Goal: Information Seeking & Learning: Learn about a topic

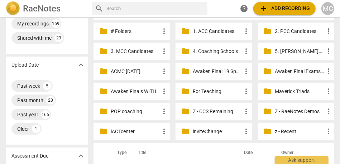
scroll to position [29, 0]
click at [288, 69] on p "Awaken Final Exams #16" at bounding box center [299, 72] width 49 height 8
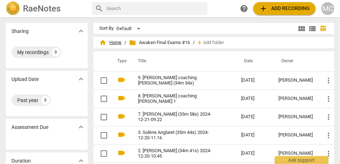
click at [109, 44] on span "home Home" at bounding box center [110, 42] width 22 height 7
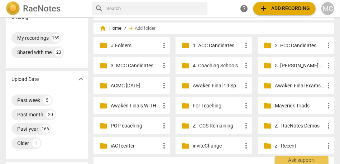
scroll to position [18, 0]
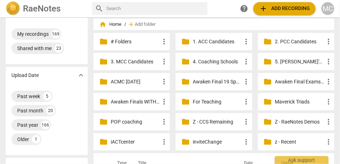
click at [145, 102] on p "Awaken Finals WITH NOTES" at bounding box center [135, 102] width 49 height 8
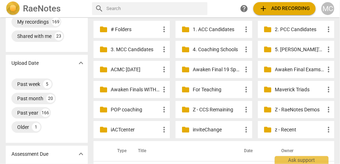
scroll to position [30, 0]
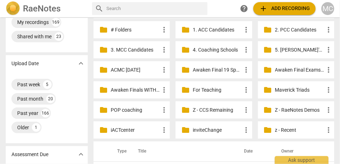
click at [173, 9] on input "text" at bounding box center [155, 8] width 98 height 11
type input "lori"
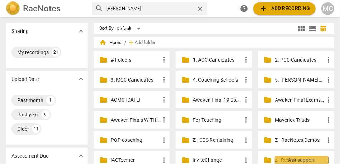
click at [319, 7] on div "help add Add recording MC" at bounding box center [286, 8] width 97 height 13
click at [320, 7] on div "help add Add recording MC" at bounding box center [286, 8] width 97 height 13
click at [330, 8] on div "MC" at bounding box center [327, 8] width 13 height 13
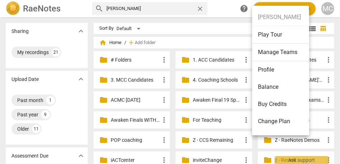
scroll to position [49, 0]
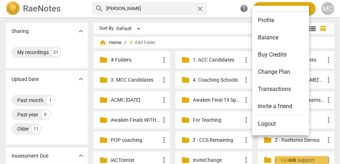
click at [272, 123] on li "Logout" at bounding box center [281, 123] width 59 height 17
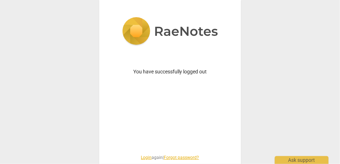
click at [143, 158] on link "Login" at bounding box center [146, 157] width 11 height 5
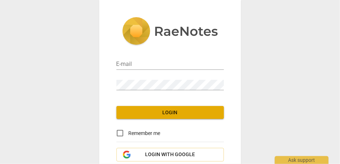
type input "matthewmcc@cintroncoaching.com"
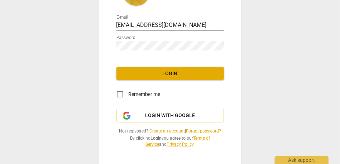
scroll to position [39, 0]
click at [181, 65] on div "E-mail matthewmcc@cintroncoaching.com Password Login Remember me Login with Goo…" at bounding box center [170, 62] width 142 height 203
click at [166, 72] on span "Login" at bounding box center [170, 73] width 96 height 7
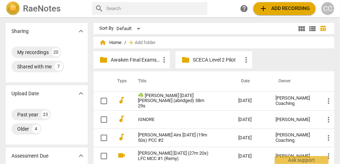
click at [141, 61] on p "Awaken Final Exams #18" at bounding box center [135, 60] width 49 height 8
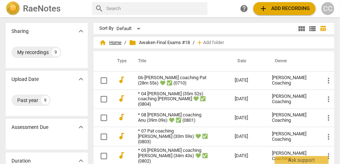
click at [117, 41] on span "home Home" at bounding box center [110, 42] width 22 height 7
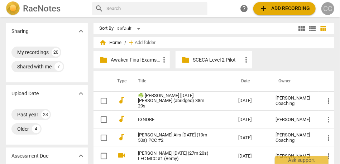
click at [327, 10] on div "CC" at bounding box center [327, 8] width 13 height 13
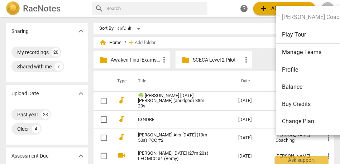
scroll to position [49, 0]
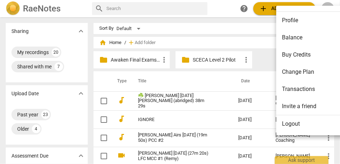
click at [293, 123] on li "Logout" at bounding box center [318, 123] width 85 height 17
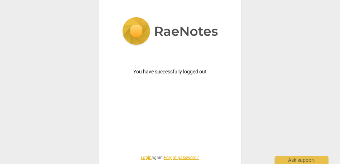
click at [142, 159] on link "Login" at bounding box center [146, 157] width 11 height 5
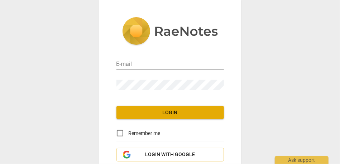
type input "matthewmcc@cintroncoaching.com"
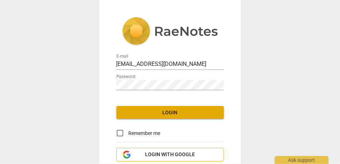
click at [159, 156] on span "Login with Google" at bounding box center [170, 154] width 50 height 7
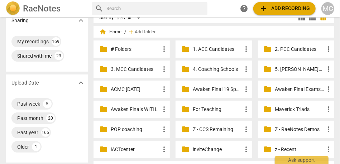
scroll to position [23, 0]
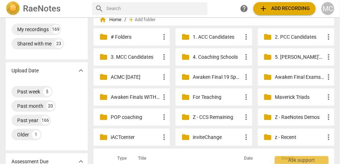
click at [204, 71] on div "folder Awaken Final 19 Spain more_vert" at bounding box center [214, 76] width 76 height 17
click at [200, 75] on p "Awaken Final 19 Spain" at bounding box center [217, 77] width 49 height 8
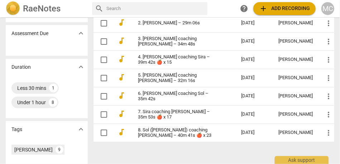
scroll to position [94, 0]
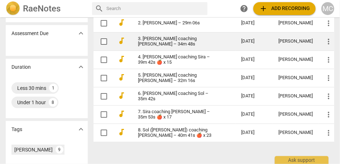
click at [174, 40] on link "3. [PERSON_NAME] coaching [PERSON_NAME] – 34m 48s" at bounding box center [176, 41] width 77 height 11
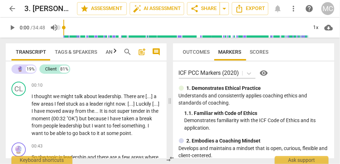
scroll to position [107, 0]
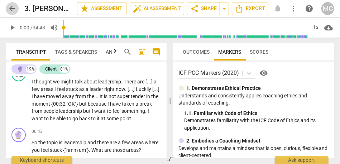
click at [11, 10] on span "arrow_back" at bounding box center [12, 8] width 9 height 9
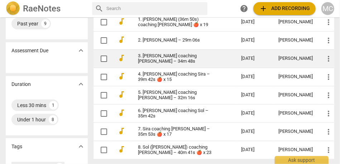
scroll to position [77, 0]
click at [155, 56] on link "3. [PERSON_NAME] coaching [PERSON_NAME] – 34m 48s" at bounding box center [176, 58] width 77 height 11
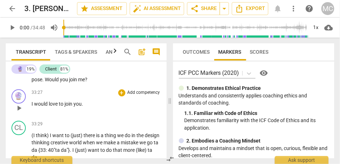
scroll to position [3738, 0]
click at [113, 44] on span "your" at bounding box center [114, 41] width 11 height 6
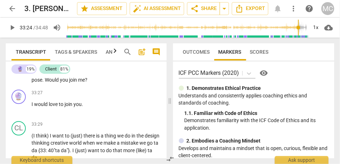
click at [131, 44] on span "relationship" at bounding box center [133, 41] width 27 height 6
click at [30, 82] on div "play_arrow pause" at bounding box center [22, 76] width 18 height 9
type input "2003"
click at [32, 76] on span "Yes" at bounding box center [36, 73] width 8 height 6
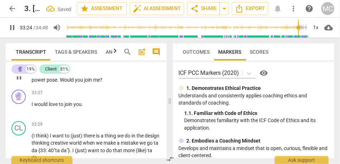
click at [96, 76] on span "think)" at bounding box center [89, 73] width 14 height 6
click at [98, 76] on span "to" at bounding box center [95, 73] width 6 height 6
click at [134, 65] on p "Add competency" at bounding box center [144, 61] width 34 height 6
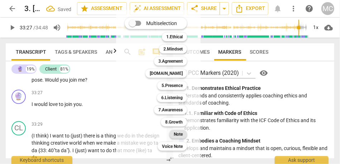
click at [182, 138] on b "Note" at bounding box center [178, 134] width 9 height 9
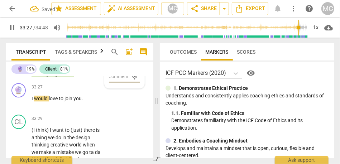
scroll to position [5802, 0]
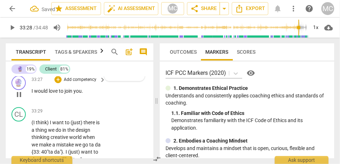
click at [75, 83] on p "Add competency" at bounding box center [80, 80] width 34 height 6
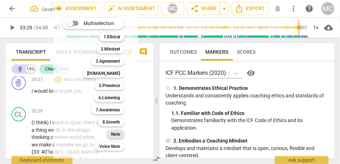
click at [118, 134] on b "Note" at bounding box center [115, 134] width 9 height 9
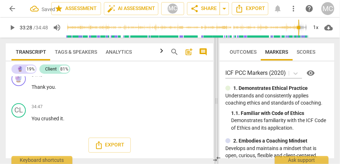
drag, startPoint x: 157, startPoint y: 99, endPoint x: 216, endPoint y: 100, distance: 59.8
click at [216, 100] on span at bounding box center [216, 101] width 4 height 126
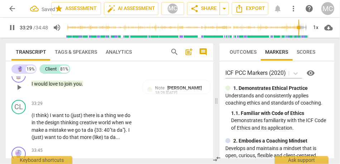
scroll to position [4425, 0]
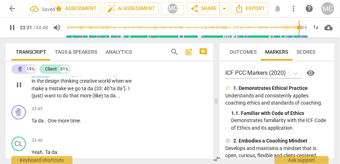
drag, startPoint x: 50, startPoint y: 103, endPoint x: 20, endPoint y: 103, distance: 29.4
click at [20, 102] on div "CL play_arrow pause 33:29 + Add competency keyboard_arrow_right (I think) I wan…" at bounding box center [109, 79] width 207 height 47
type input "2012"
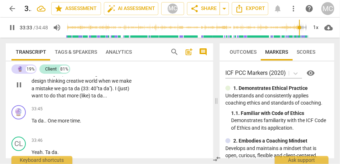
click at [64, 77] on span "(just)" at bounding box center [58, 74] width 13 height 6
click at [64, 77] on span "there" at bounding box center [57, 74] width 13 height 6
click at [66, 77] on span "there" at bounding box center [62, 74] width 13 height 6
click at [32, 84] on span "thinking" at bounding box center [41, 81] width 19 height 6
click at [69, 84] on span "creative" at bounding box center [60, 81] width 19 height 6
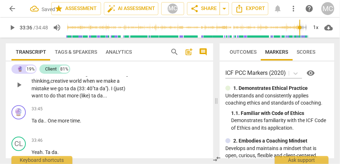
click at [69, 84] on span "creative" at bounding box center [60, 81] width 19 height 6
click at [96, 84] on span "when" at bounding box center [89, 81] width 13 height 6
click at [58, 91] on span "we" at bounding box center [54, 89] width 8 height 6
click at [77, 91] on span "da" at bounding box center [73, 89] width 7 height 6
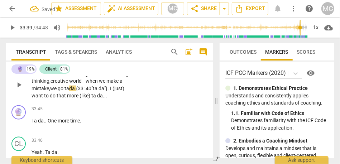
click at [67, 100] on p "I want to... there is a thing we do in the design- thinking, creative world— wh…" at bounding box center [84, 84] width 104 height 29
click at [76, 91] on span "da" at bounding box center [72, 89] width 7 height 6
click at [49, 91] on span "mistake" at bounding box center [41, 89] width 18 height 6
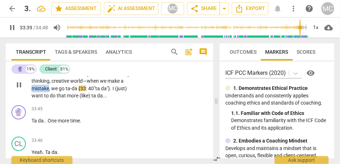
click at [49, 91] on span "mistake" at bounding box center [41, 89] width 18 height 6
click at [78, 91] on span "ta-da" at bounding box center [72, 89] width 13 height 6
type input "2019"
click at [87, 91] on span "{33" at bounding box center [84, 89] width 8 height 6
click at [67, 91] on span "go «" at bounding box center [63, 89] width 8 height 6
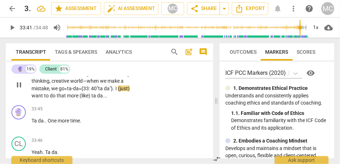
click at [67, 91] on span "go «" at bounding box center [63, 89] width 8 height 6
click at [104, 91] on span "40"ta" at bounding box center [97, 89] width 13 height 6
click at [81, 91] on span "ta-da»" at bounding box center [74, 89] width 14 height 6
click at [108, 100] on p "I want to . . . there is a thing we do in the design-thinking , creative world—…" at bounding box center [84, 84] width 104 height 29
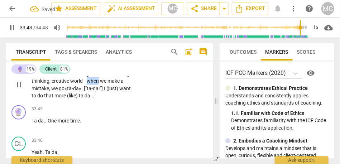
click at [108, 100] on p "I want to . . . there is a thing we do in the design-thinking , creative world—…" at bounding box center [84, 84] width 104 height 29
click at [93, 91] on span "ta-" at bounding box center [90, 89] width 6 height 6
drag, startPoint x: 45, startPoint y: 126, endPoint x: 21, endPoint y: 126, distance: 24.0
click at [21, 102] on div "CL play_arrow pause 33:30 + Add competency keyboard_arrow_right I want to . . .…" at bounding box center [109, 79] width 207 height 47
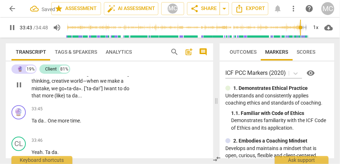
click at [124, 91] on span "do" at bounding box center [127, 89] width 6 height 6
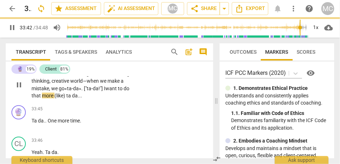
click at [66, 99] on span "(like)" at bounding box center [60, 96] width 12 height 6
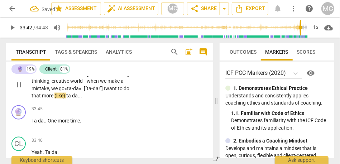
type input "2022"
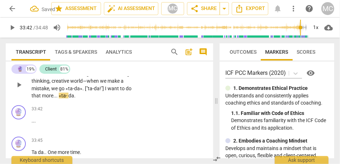
click at [68, 99] on span "«ta-" at bounding box center [64, 96] width 10 height 6
click at [99, 100] on p "I want to . . . there is a thing we do in the design-thinking , creative world—…" at bounding box center [84, 84] width 104 height 29
click at [67, 99] on span "«ta-" at bounding box center [63, 96] width 9 height 6
click at [102, 100] on p "I want to . . . there is a thing we do in the design-thinking , creative world—…" at bounding box center [84, 84] width 104 height 29
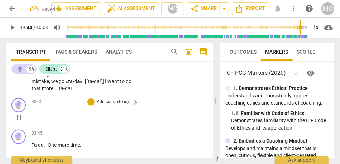
scroll to position [4431, 0]
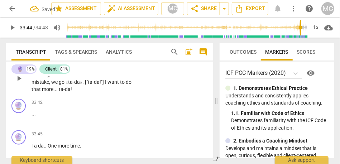
click at [53, 92] on span "more" at bounding box center [47, 89] width 11 height 6
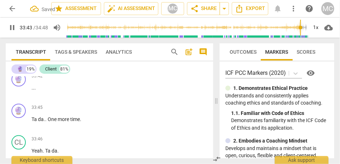
scroll to position [4433, 0]
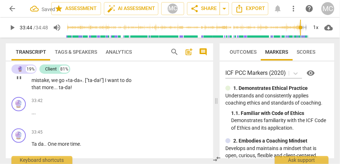
click at [53, 90] on span "more" at bounding box center [47, 88] width 11 height 6
click at [96, 91] on p "I want to . . . there is a thing we do in the design-thinking , creative world—…" at bounding box center [84, 76] width 104 height 29
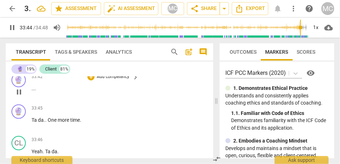
scroll to position [4458, 0]
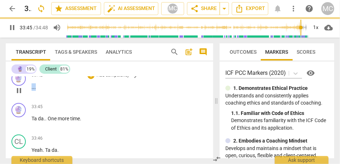
drag, startPoint x: 41, startPoint y: 115, endPoint x: 20, endPoint y: 115, distance: 21.5
click at [20, 100] on div "🔮 play_arrow pause 33:42 + Add competency keyboard_arrow_right . . ." at bounding box center [109, 85] width 207 height 32
type input "2026"
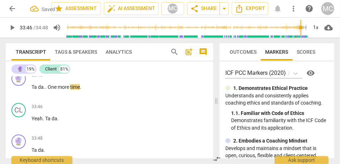
type input "2026"
click at [117, 66] on p "I want to . . . there is a thing we do in the design-thinking , creative world—…" at bounding box center [84, 51] width 104 height 29
drag, startPoint x: 48, startPoint y: 123, endPoint x: 25, endPoint y: 123, distance: 22.9
click at [25, 100] on div "🔮 play_arrow pause 33:45 + Add competency keyboard_arrow_right Ta da . . One mo…" at bounding box center [109, 85] width 207 height 32
click at [121, 50] on span "a" at bounding box center [122, 47] width 3 height 6
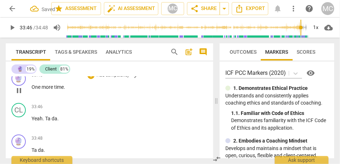
click at [69, 91] on p "One more time ." at bounding box center [84, 87] width 104 height 8
type input "2027"
click at [46, 90] on span "more" at bounding box center [48, 87] width 13 height 6
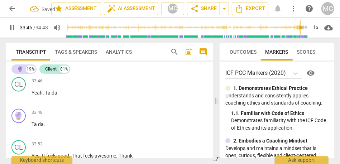
scroll to position [4487, 0]
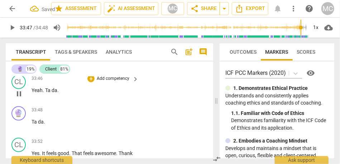
click at [35, 93] on span "Yeah" at bounding box center [37, 90] width 11 height 6
click at [43, 93] on span "." at bounding box center [44, 90] width 3 height 6
type input "2027"
click at [79, 93] on span "da" at bounding box center [81, 90] width 6 height 6
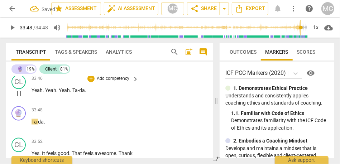
click at [60, 93] on span ". Yeah. Yeah." at bounding box center [58, 90] width 30 height 6
click at [72, 93] on span ". Yeah. Yeah." at bounding box center [58, 90] width 30 height 6
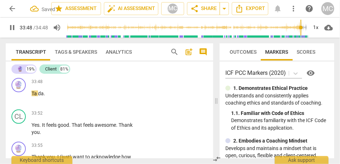
scroll to position [4525, 0]
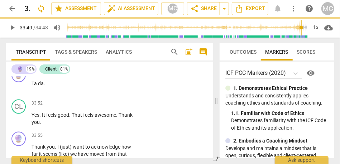
click at [71, 55] on span ". Yeah. Yeah. [laughter]" at bounding box center [68, 52] width 50 height 6
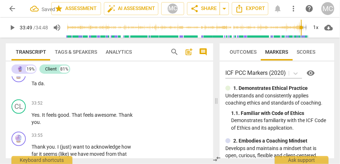
click at [71, 55] on span ". Yeah. Yeah. [laughter]" at bounding box center [68, 52] width 50 height 6
click at [95, 55] on span "Ta-" at bounding box center [96, 52] width 7 height 6
drag, startPoint x: 112, startPoint y: 89, endPoint x: 97, endPoint y: 89, distance: 15.4
click at [97, 56] on p "Yeah . Yeah. Yeah. [laughter] Ta- da ." at bounding box center [84, 52] width 104 height 8
type input "2029"
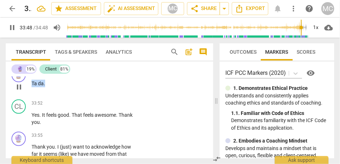
drag, startPoint x: 53, startPoint y: 120, endPoint x: 24, endPoint y: 119, distance: 29.1
click at [24, 97] on div "🔮 play_arrow pause 33:48 + Add competency keyboard_arrow_right Ta da ." at bounding box center [109, 81] width 207 height 32
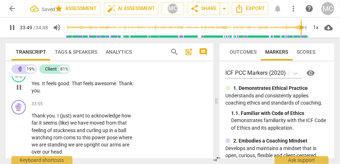
click at [32, 86] on span "Yes" at bounding box center [36, 84] width 8 height 6
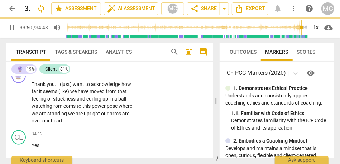
scroll to position [4493, 0]
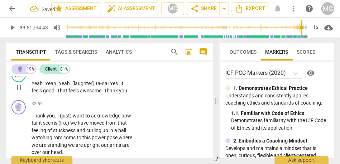
click at [110, 86] on span "Yes" at bounding box center [114, 84] width 8 height 6
type input "2032"
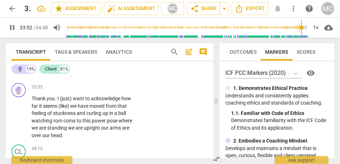
scroll to position [4518, 0]
click at [114, 51] on p "Add competency" at bounding box center [113, 47] width 34 height 6
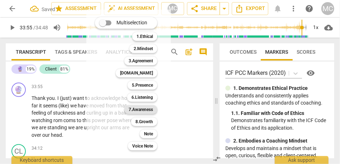
type input "2035"
click at [151, 132] on b "Note" at bounding box center [148, 134] width 9 height 9
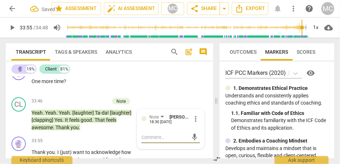
scroll to position [4464, 0]
click at [114, 73] on p "Add competency" at bounding box center [113, 70] width 34 height 6
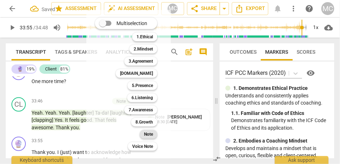
click at [154, 135] on div "Note" at bounding box center [149, 134] width 18 height 9
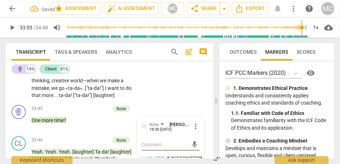
scroll to position [4425, 0]
click at [107, 66] on p "Add competency" at bounding box center [113, 62] width 34 height 6
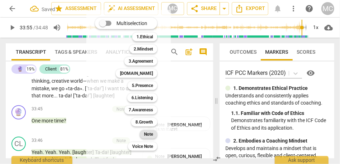
click at [151, 133] on b "Note" at bounding box center [148, 134] width 9 height 9
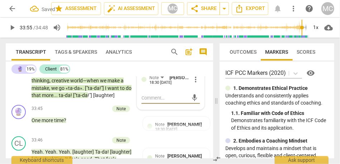
scroll to position [4428, 0]
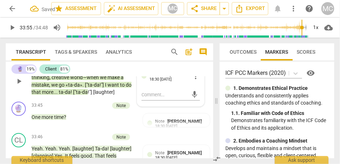
drag, startPoint x: 61, startPoint y: 133, endPoint x: 52, endPoint y: 133, distance: 9.7
click at [52, 99] on div "CL play_arrow pause 33:30 + Add competency Note keyboard_arrow_right I want to …" at bounding box center [109, 75] width 207 height 47
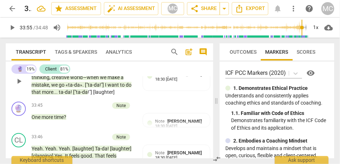
drag, startPoint x: 60, startPoint y: 133, endPoint x: 99, endPoint y: 122, distance: 40.5
click at [99, 99] on div "CL play_arrow pause 33:30 + Add competency Note keyboard_arrow_right I want to …" at bounding box center [109, 75] width 207 height 47
drag, startPoint x: 58, startPoint y: 130, endPoint x: 97, endPoint y: 123, distance: 39.4
click at [97, 96] on p "I want to . . . there is a thing we do in the design-thinking , creative world—…" at bounding box center [84, 81] width 104 height 29
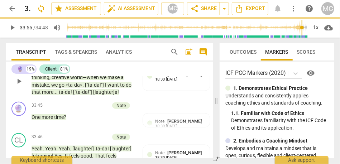
click at [85, 66] on div "🔮 19% Client 81%" at bounding box center [109, 69] width 196 height 12
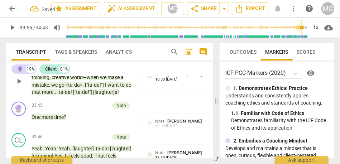
click at [60, 96] on p "I want to . . . there is a thing we do in the design-thinking , creative world—…" at bounding box center [84, 81] width 104 height 29
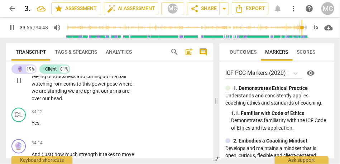
scroll to position [4574, 0]
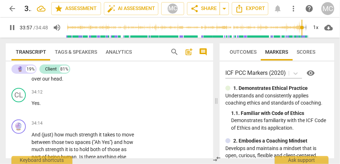
click at [73, 45] on span "want" at bounding box center [79, 42] width 13 height 6
type input "2037"
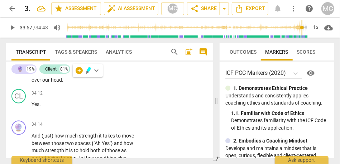
click at [39, 46] on span "Thank" at bounding box center [39, 43] width 15 height 6
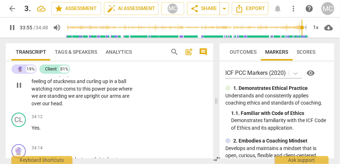
scroll to position [4541, 0]
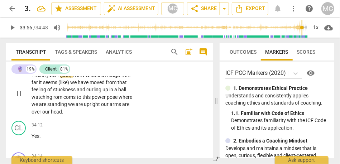
click at [57, 78] on span "." at bounding box center [56, 75] width 3 height 6
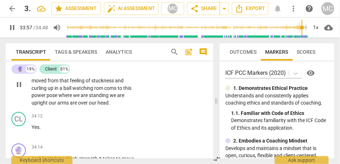
scroll to position [4551, 0]
click at [113, 76] on span "we" at bounding box center [115, 73] width 8 height 6
click at [104, 106] on p "Thank you . ["hmm"] I (just) want to acknowledge how far it seems like we have …" at bounding box center [84, 84] width 104 height 44
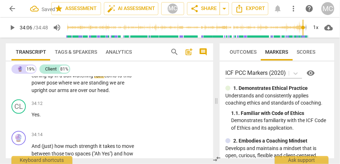
click at [72, 78] on span "ball" at bounding box center [67, 76] width 9 height 6
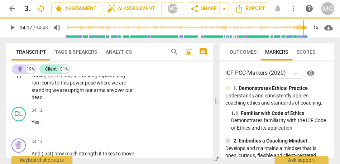
click at [41, 86] on span "rom" at bounding box center [37, 83] width 10 height 6
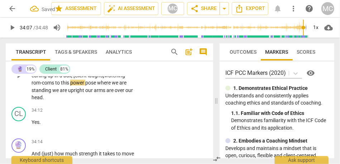
click at [56, 86] on span "to" at bounding box center [58, 83] width 6 height 6
click at [60, 86] on span "to" at bounding box center [58, 83] width 6 height 6
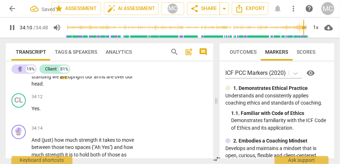
click at [51, 80] on span "standing" at bounding box center [42, 77] width 21 height 6
click at [73, 80] on span "upright" at bounding box center [76, 77] width 17 height 6
click at [87, 80] on span "our" at bounding box center [89, 77] width 9 height 6
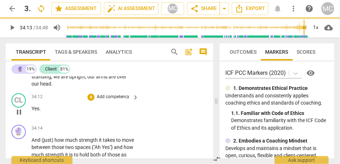
click at [32, 112] on span "Yes" at bounding box center [36, 109] width 8 height 6
type input "2053"
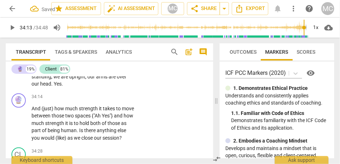
click at [54, 87] on span "Yes" at bounding box center [58, 84] width 8 height 6
click at [52, 87] on span ". ["" at bounding box center [53, 84] width 4 height 6
click at [32, 112] on span "And" at bounding box center [37, 109] width 10 height 6
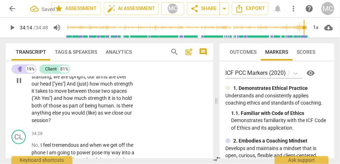
type input "2054"
click at [66, 87] on span "["yes"]" at bounding box center [59, 84] width 14 height 6
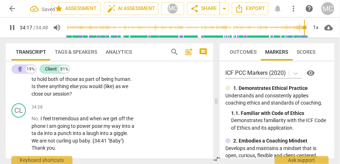
scroll to position [4608, 0]
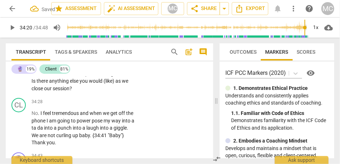
click at [43, 69] on span "spaces" at bounding box center [40, 67] width 17 height 6
type input "2060"
drag, startPoint x: 72, startPoint y: 104, endPoint x: 49, endPoint y: 106, distance: 22.6
click at [49, 92] on p "Thank you . ["hmm"] I (just) want to acknowledge how far it seems like we have …" at bounding box center [84, 48] width 104 height 88
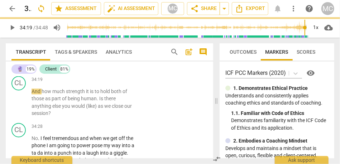
scroll to position [4633, 0]
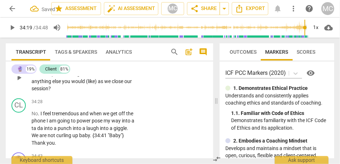
click at [34, 70] on span "And" at bounding box center [37, 67] width 10 height 6
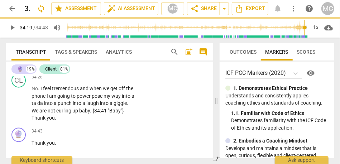
scroll to position [4608, 0]
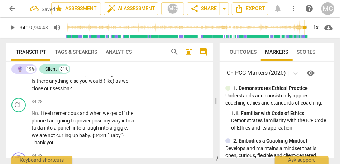
click at [74, 69] on span "And" at bounding box center [77, 67] width 10 height 6
click at [115, 77] on span "human" at bounding box center [123, 74] width 16 height 6
click at [130, 77] on span "." at bounding box center [130, 74] width 1 height 6
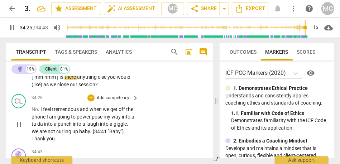
scroll to position [4613, 0]
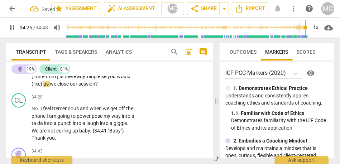
click at [43, 87] on span "(like)" at bounding box center [38, 84] width 12 height 6
click at [48, 87] on span "as" at bounding box center [45, 84] width 6 height 6
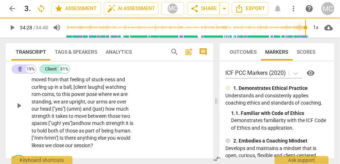
scroll to position [4551, 0]
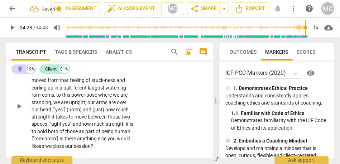
click at [114, 58] on p "Add competency" at bounding box center [113, 54] width 34 height 6
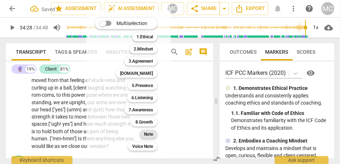
click at [150, 135] on b "Note" at bounding box center [148, 134] width 9 height 9
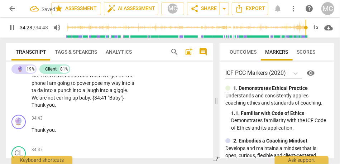
scroll to position [4646, 0]
click at [79, 79] on span "tremendous" at bounding box center [66, 76] width 28 height 6
type input "2072"
click at [88, 79] on span "When" at bounding box center [86, 76] width 13 height 6
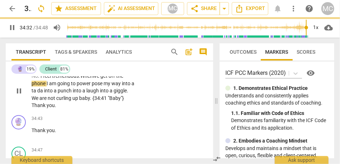
click at [47, 87] on span "I" at bounding box center [48, 84] width 3 height 6
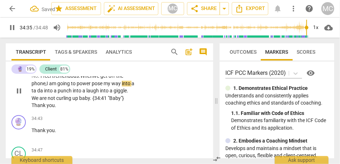
click at [37, 94] on span "ta" at bounding box center [35, 91] width 6 height 6
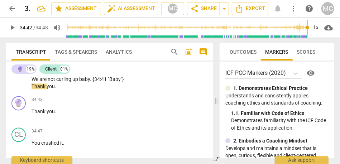
click at [116, 82] on span ""Baby"}" at bounding box center [116, 80] width 16 height 6
click at [83, 75] on span "into" at bounding box center [78, 72] width 10 height 6
click at [58, 91] on p "No . I feel tremendous. When we get off the phone, I am going to power pose my …" at bounding box center [84, 72] width 104 height 37
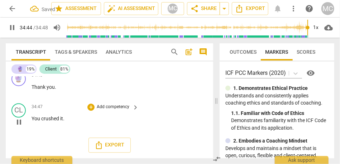
scroll to position [4726, 0]
click at [48, 87] on span "you" at bounding box center [51, 87] width 8 height 6
click at [55, 88] on span "." at bounding box center [55, 87] width 1 height 6
type input "2085"
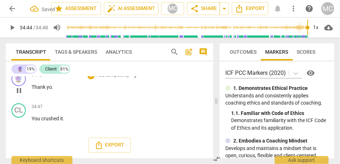
type input "2085"
click at [32, 118] on span "You" at bounding box center [37, 119] width 10 height 6
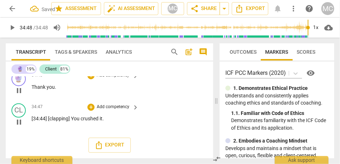
click at [108, 102] on div "CL play_arrow pause 34:47 + Add competency keyboard_arrow_right [34:44] [clappi…" at bounding box center [109, 116] width 207 height 32
click at [108, 104] on div "+ Add competency" at bounding box center [108, 107] width 43 height 7
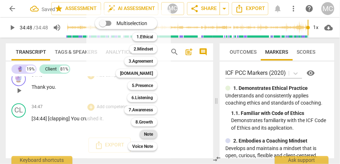
click at [148, 133] on b "Note" at bounding box center [148, 134] width 9 height 9
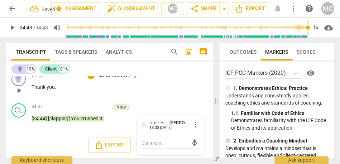
scroll to position [4693, 0]
click at [112, 79] on p "Add competency" at bounding box center [113, 75] width 34 height 6
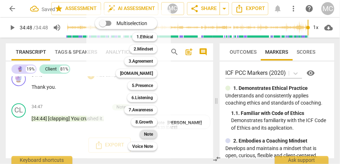
click at [151, 136] on b "Note" at bounding box center [148, 134] width 9 height 9
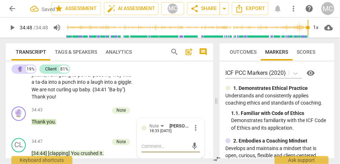
scroll to position [4643, 0]
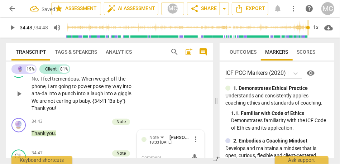
click at [112, 71] on p "Add competency" at bounding box center [113, 68] width 34 height 6
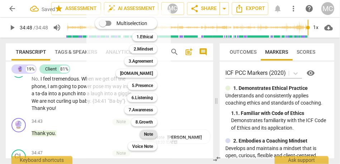
click at [148, 135] on b "Note" at bounding box center [148, 134] width 9 height 9
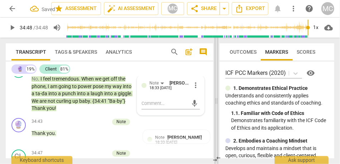
scroll to position [4171, 0]
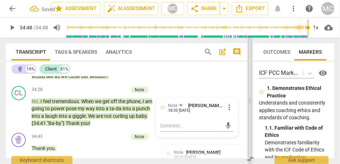
drag, startPoint x: 217, startPoint y: 95, endPoint x: 251, endPoint y: 95, distance: 33.7
click at [251, 95] on span at bounding box center [250, 101] width 4 height 126
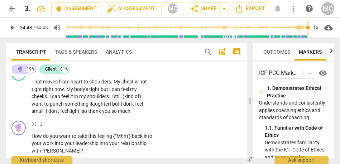
scroll to position [3824, 0]
click at [90, 112] on span "thank" at bounding box center [95, 112] width 14 height 6
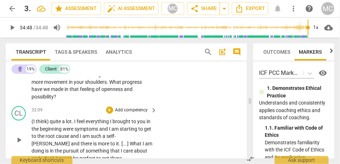
scroll to position [3689, 0]
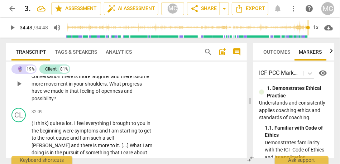
click at [40, 100] on span "possibility" at bounding box center [43, 99] width 22 height 6
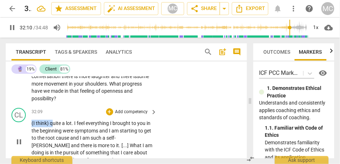
drag, startPoint x: 52, startPoint y: 124, endPoint x: 25, endPoint y: 124, distance: 27.6
click at [25, 124] on div "CL play_arrow pause 32:09 + Add competency keyboard_arrow_right (I think) quite…" at bounding box center [126, 136] width 241 height 62
type input "1931"
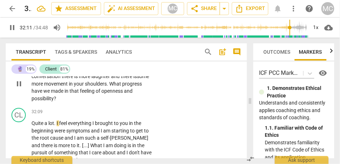
click at [56, 102] on div "🔮 play_arrow pause 31:53 + Add competency keyboard_arrow_right I am noticing as…" at bounding box center [126, 78] width 241 height 54
click at [46, 124] on span "a" at bounding box center [46, 123] width 4 height 6
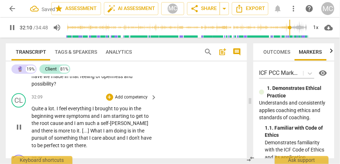
scroll to position [3707, 0]
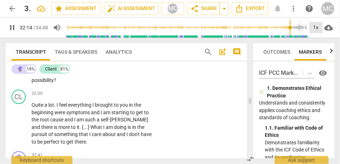
click at [315, 30] on div "1x" at bounding box center [316, 27] width 14 height 11
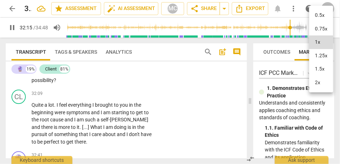
click at [322, 55] on li "1.25x" at bounding box center [321, 56] width 24 height 14
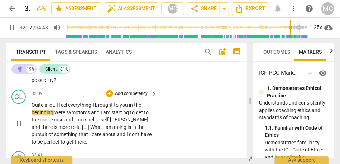
click at [47, 105] on span "a" at bounding box center [46, 105] width 4 height 6
click at [69, 104] on span "everything" at bounding box center [80, 105] width 24 height 6
type input "1931"
click at [40, 104] on span "Quite" at bounding box center [38, 105] width 13 height 6
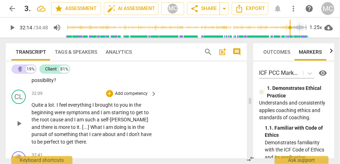
click at [40, 104] on span "Quite" at bounding box center [38, 105] width 13 height 6
click at [68, 105] on span "feel" at bounding box center [63, 105] width 9 height 6
type input "1931"
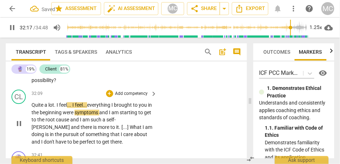
click at [69, 112] on span "were" at bounding box center [69, 113] width 12 height 6
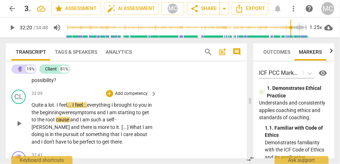
click at [89, 105] on span "everything" at bounding box center [99, 105] width 24 height 6
click at [69, 114] on span "were" at bounding box center [72, 113] width 11 height 6
click at [82, 114] on span "symptoms" at bounding box center [92, 113] width 25 height 6
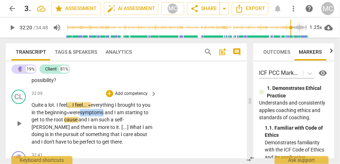
click at [82, 114] on span "symptoms" at bounding box center [92, 113] width 25 height 6
click at [117, 112] on span "I" at bounding box center [115, 113] width 3 height 6
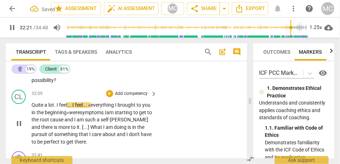
click at [74, 120] on span "and" at bounding box center [69, 120] width 10 height 6
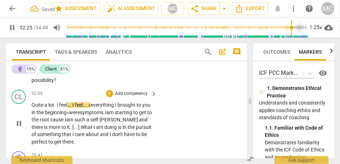
click at [44, 124] on span "there" at bounding box center [38, 127] width 13 height 6
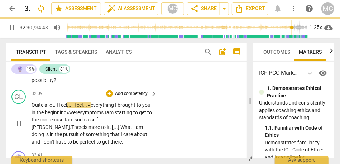
click at [120, 128] on span "What" at bounding box center [126, 127] width 13 height 6
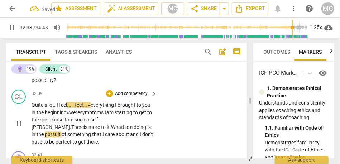
click at [111, 129] on span "What" at bounding box center [117, 127] width 12 height 6
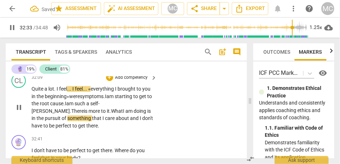
scroll to position [3727, 0]
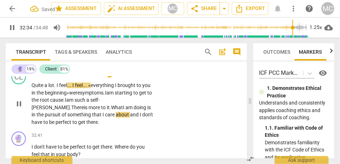
click at [140, 116] on span "I" at bounding box center [141, 115] width 3 height 6
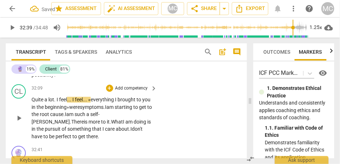
scroll to position [3709, 0]
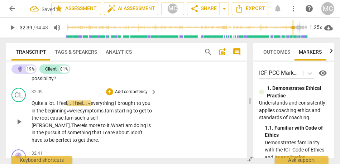
click at [127, 90] on p "Add competency" at bounding box center [132, 92] width 34 height 6
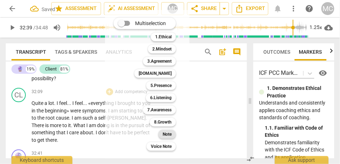
click at [168, 135] on b "Note" at bounding box center [167, 134] width 9 height 9
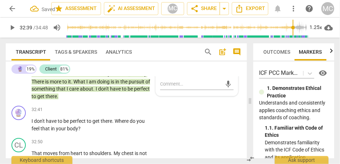
scroll to position [3753, 0]
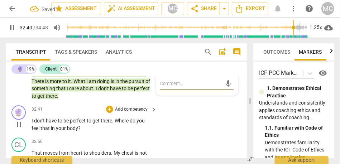
click at [30, 122] on div "play_arrow pause" at bounding box center [22, 125] width 18 height 10
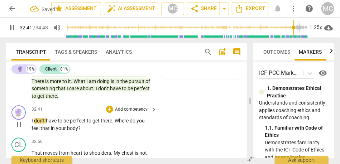
click at [32, 124] on p "I don't have to be perfect to get there . Where do you feel that in your body ?" at bounding box center [93, 124] width 122 height 15
type input "1963"
click at [112, 120] on span "there" at bounding box center [108, 121] width 11 height 6
click at [99, 121] on span "get" at bounding box center [99, 121] width 8 height 6
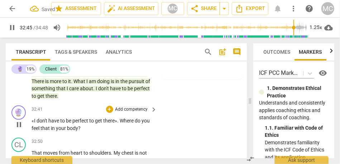
click at [121, 121] on span "Where" at bounding box center [127, 121] width 15 height 6
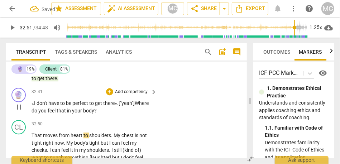
click at [126, 92] on p "Add competency" at bounding box center [132, 92] width 34 height 6
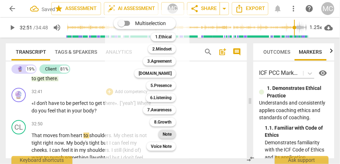
click at [168, 131] on b "Note" at bounding box center [167, 134] width 9 height 9
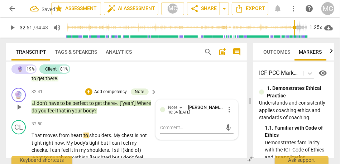
click at [73, 109] on span "your" at bounding box center [77, 111] width 11 height 6
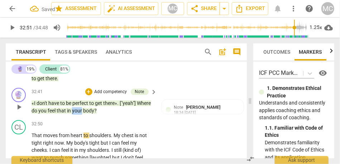
click at [73, 109] on span "your" at bounding box center [77, 111] width 11 height 6
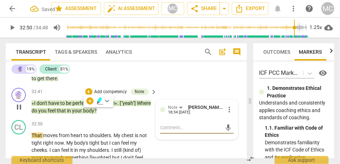
type input "1970"
click at [95, 111] on span "?" at bounding box center [95, 111] width 3 height 6
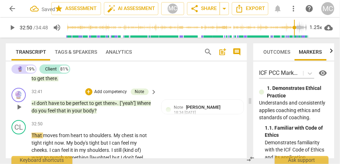
click at [104, 114] on p "«I don't have to be perfect to get there» . ["yeah"] Where do you feel that in …" at bounding box center [93, 107] width 122 height 15
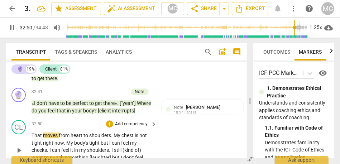
scroll to position [3802, 0]
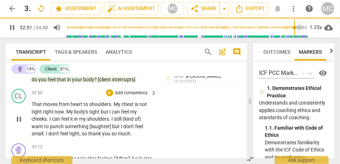
click at [32, 106] on span "That" at bounding box center [37, 104] width 11 height 6
click at [38, 106] on span "That" at bounding box center [37, 104] width 11 height 6
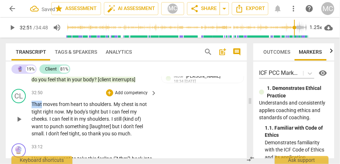
click at [38, 106] on span "That" at bounding box center [37, 104] width 11 height 6
click at [59, 106] on span "from" at bounding box center [65, 104] width 12 height 6
type input "1972"
click at [37, 104] on span "That" at bounding box center [37, 104] width 11 height 6
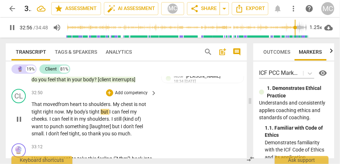
click at [100, 112] on span "tight" at bounding box center [94, 112] width 11 height 6
click at [100, 112] on span "tight," at bounding box center [95, 112] width 13 height 6
click at [131, 112] on span "feel" at bounding box center [126, 112] width 9 height 6
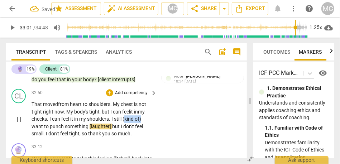
drag, startPoint x: 127, startPoint y: 119, endPoint x: 158, endPoint y: 119, distance: 31.5
click at [158, 119] on div "CL play_arrow pause 32:50 + Add competency keyboard_arrow_right That moved from…" at bounding box center [126, 113] width 241 height 54
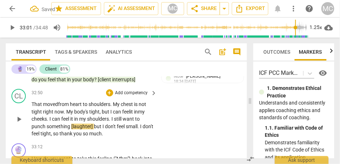
click at [134, 118] on span "want" at bounding box center [129, 119] width 13 height 6
click at [72, 129] on span "[laughter]" at bounding box center [82, 127] width 23 height 6
click at [82, 125] on span "I" at bounding box center [82, 127] width 3 height 6
click at [73, 134] on span "thank" at bounding box center [66, 134] width 14 height 6
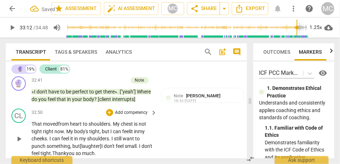
scroll to position [3777, 0]
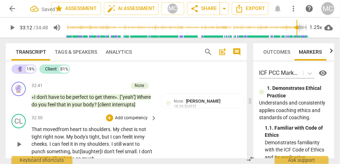
click at [133, 117] on p "Add competency" at bounding box center [132, 118] width 34 height 6
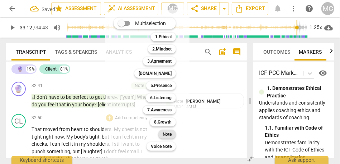
click at [168, 132] on b "Note" at bounding box center [167, 134] width 9 height 9
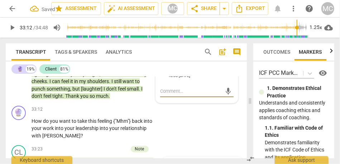
scroll to position [3839, 0]
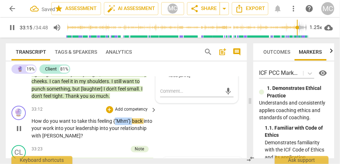
type input "1996"
drag, startPoint x: 133, startPoint y: 120, endPoint x: 115, endPoint y: 120, distance: 18.6
click at [115, 120] on p "How do you want to take this feeling {"Mhm"} back into your work into your lead…" at bounding box center [93, 129] width 122 height 22
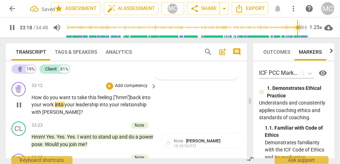
click at [64, 106] on span "into" at bounding box center [60, 105] width 10 height 6
click at [109, 106] on span "into" at bounding box center [105, 105] width 10 height 6
click at [127, 86] on p "Add competency" at bounding box center [132, 86] width 34 height 6
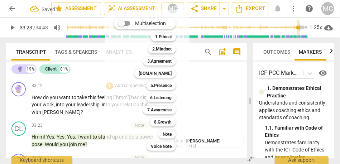
click at [172, 139] on div "Note 9" at bounding box center [170, 134] width 31 height 12
click at [170, 135] on b "Note" at bounding box center [167, 134] width 9 height 9
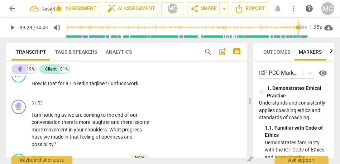
scroll to position [3635, 0]
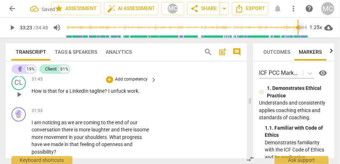
click at [116, 90] on span "unfuck" at bounding box center [119, 91] width 16 height 6
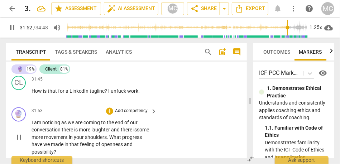
type input "1912"
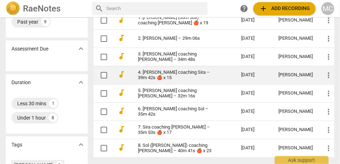
scroll to position [74, 0]
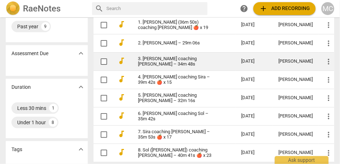
click at [163, 59] on link "3. [PERSON_NAME] coaching [PERSON_NAME] – 34m 48s" at bounding box center [176, 61] width 77 height 11
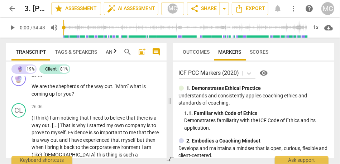
scroll to position [2854, 0]
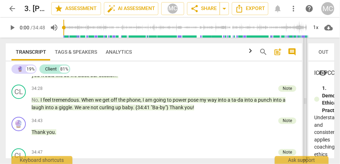
drag, startPoint x: 169, startPoint y: 102, endPoint x: 305, endPoint y: 103, distance: 135.8
click at [305, 103] on span at bounding box center [305, 101] width 4 height 126
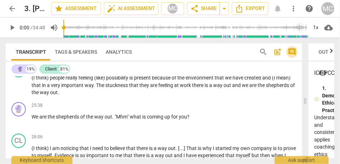
click at [293, 51] on span "comment" at bounding box center [292, 52] width 9 height 9
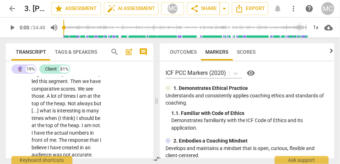
scroll to position [4401, 0]
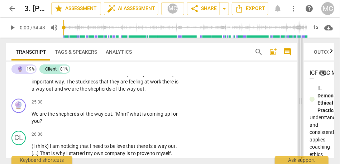
drag, startPoint x: 154, startPoint y: 101, endPoint x: 298, endPoint y: 104, distance: 144.0
click at [298, 104] on span at bounding box center [300, 101] width 4 height 126
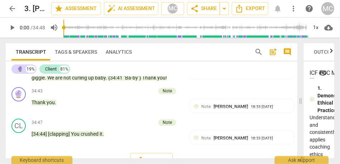
scroll to position [3721, 0]
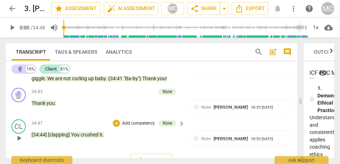
click at [34, 126] on span "34:47" at bounding box center [37, 123] width 11 height 6
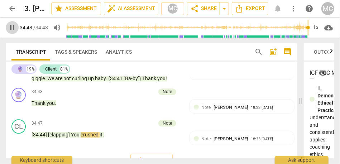
click at [13, 29] on span "pause" at bounding box center [12, 27] width 9 height 9
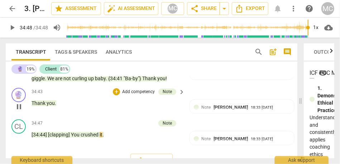
type input "2088"
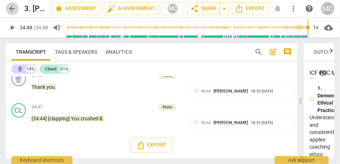
click at [9, 9] on span "arrow_back" at bounding box center [12, 8] width 9 height 9
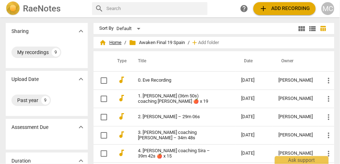
click at [107, 42] on span "home Home" at bounding box center [110, 42] width 22 height 7
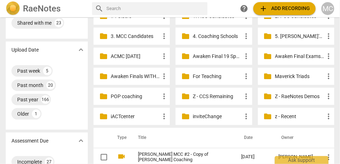
scroll to position [44, 0]
